Goal: Check status: Check status

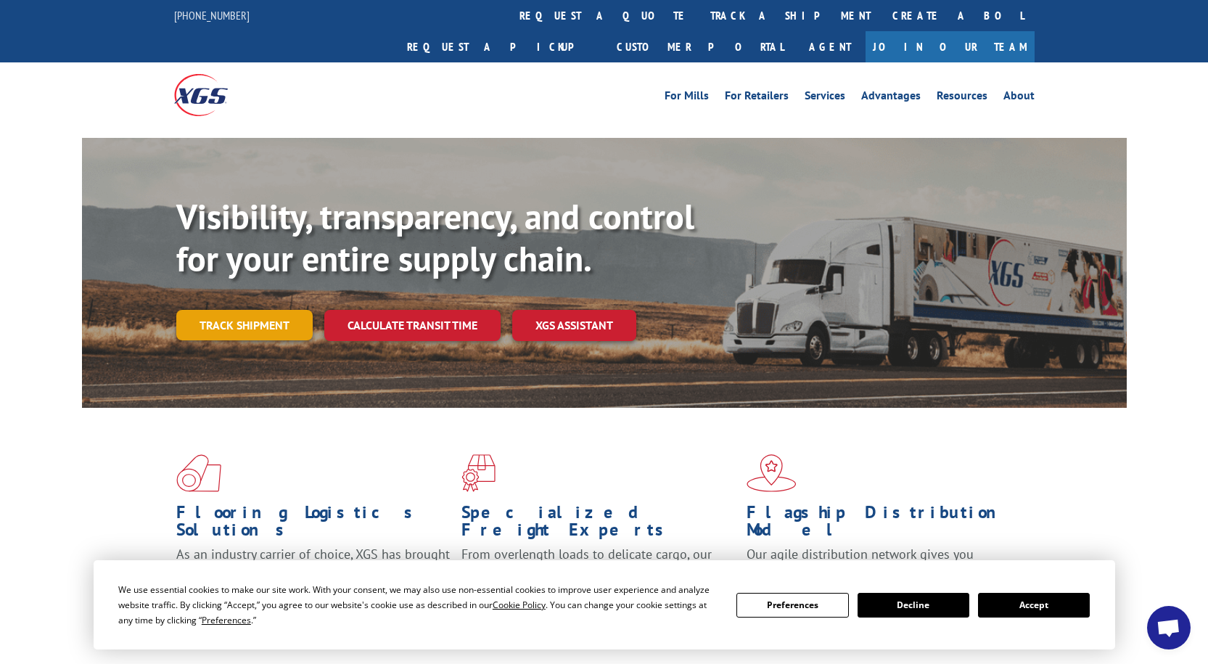
click at [253, 310] on link "Track shipment" at bounding box center [244, 325] width 136 height 30
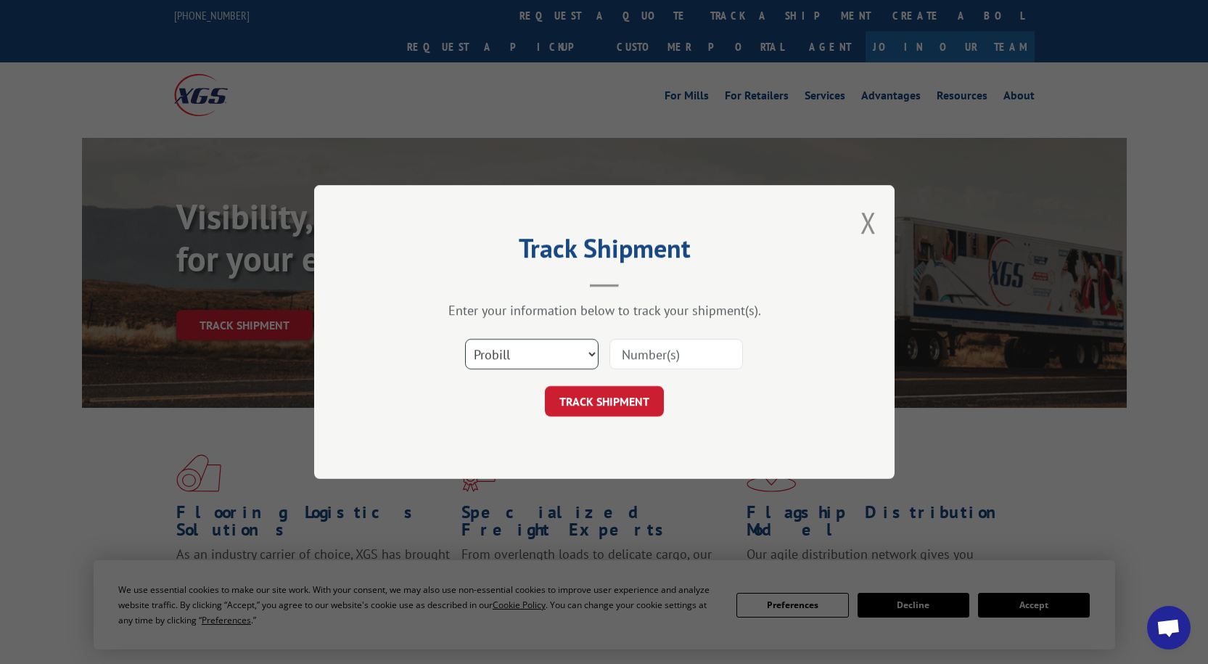
click at [575, 354] on select "Select category... Probill BOL PO" at bounding box center [532, 354] width 134 height 30
select select "bol"
click at [465, 339] on select "Select category... Probill BOL PO" at bounding box center [532, 354] width 134 height 30
click at [699, 350] on input at bounding box center [676, 354] width 134 height 30
type input "."
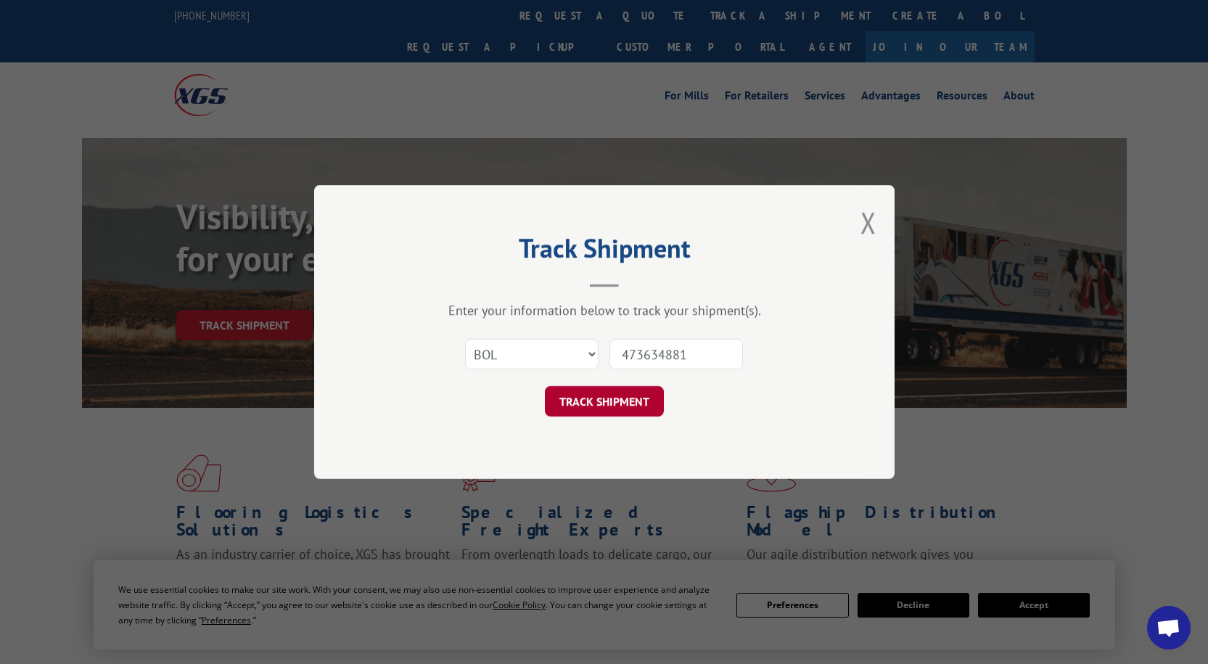
type input "473634881"
click at [649, 393] on button "TRACK SHIPMENT" at bounding box center [604, 401] width 119 height 30
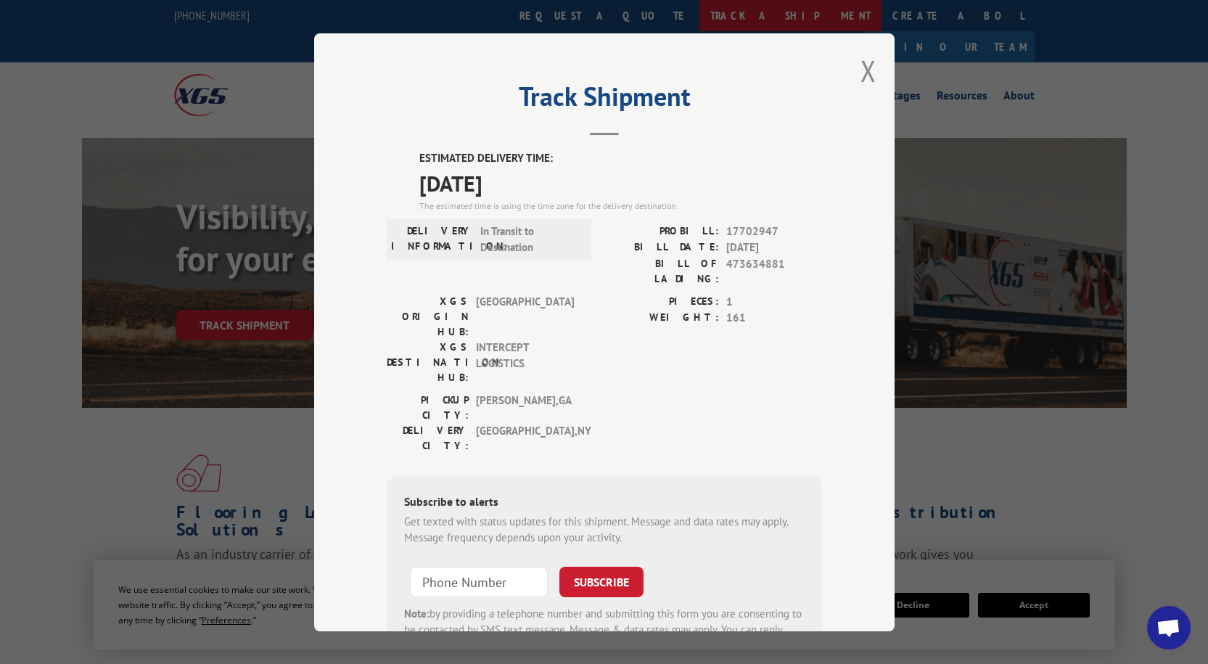
drag, startPoint x: 868, startPoint y: 73, endPoint x: 551, endPoint y: 29, distance: 319.3
click at [868, 73] on button "Close modal" at bounding box center [869, 71] width 16 height 38
